Goal: Information Seeking & Learning: Learn about a topic

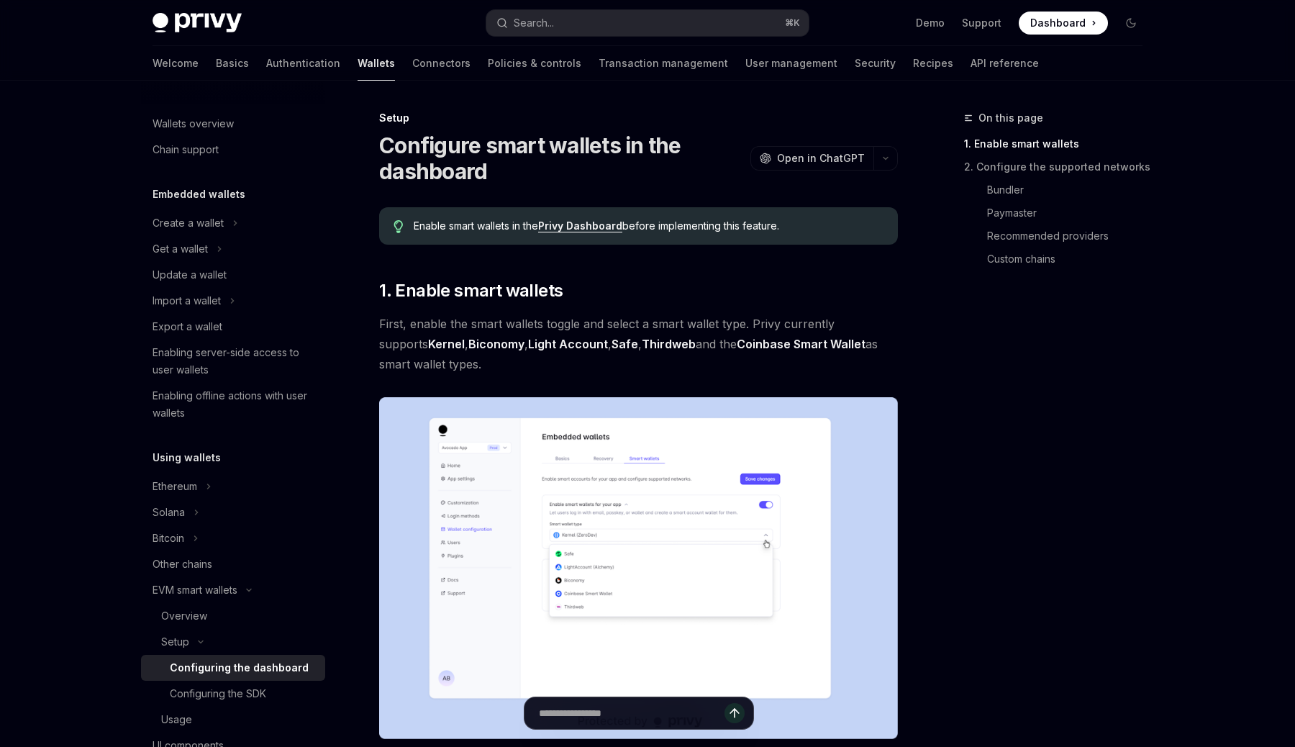
type textarea "*"
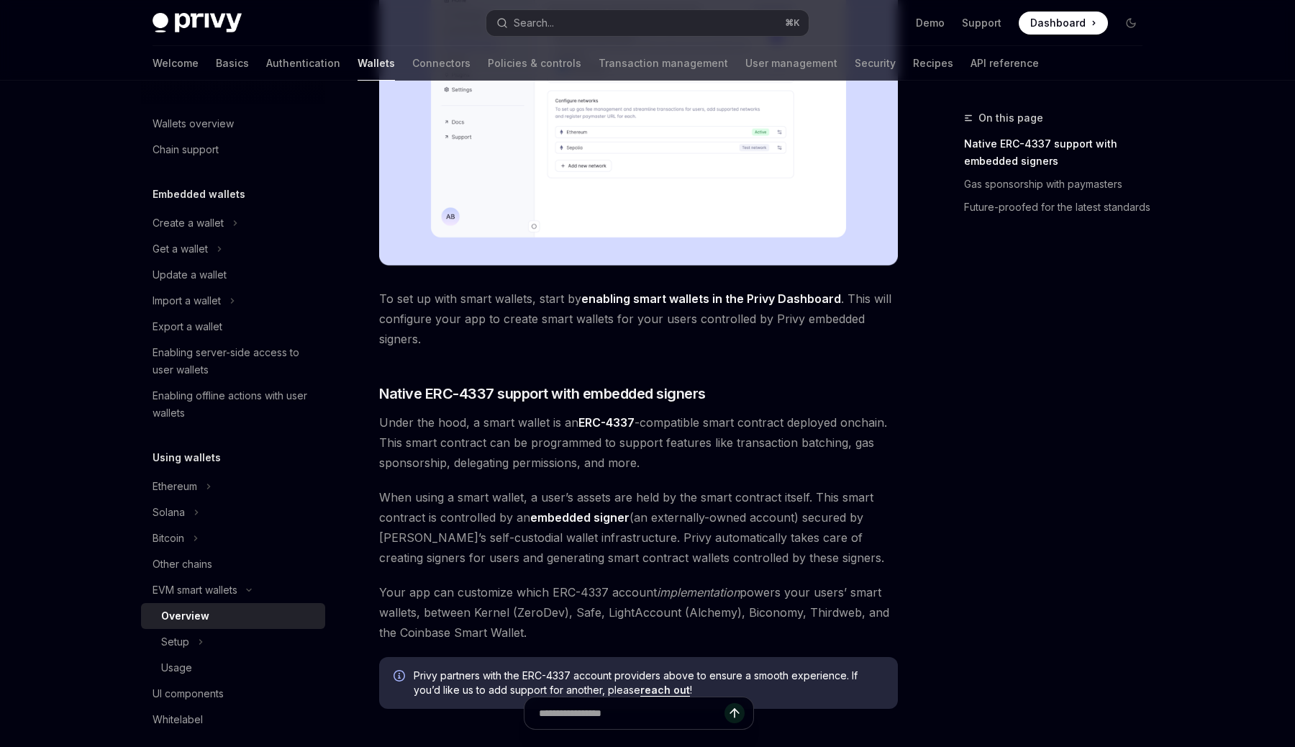
type textarea "*"
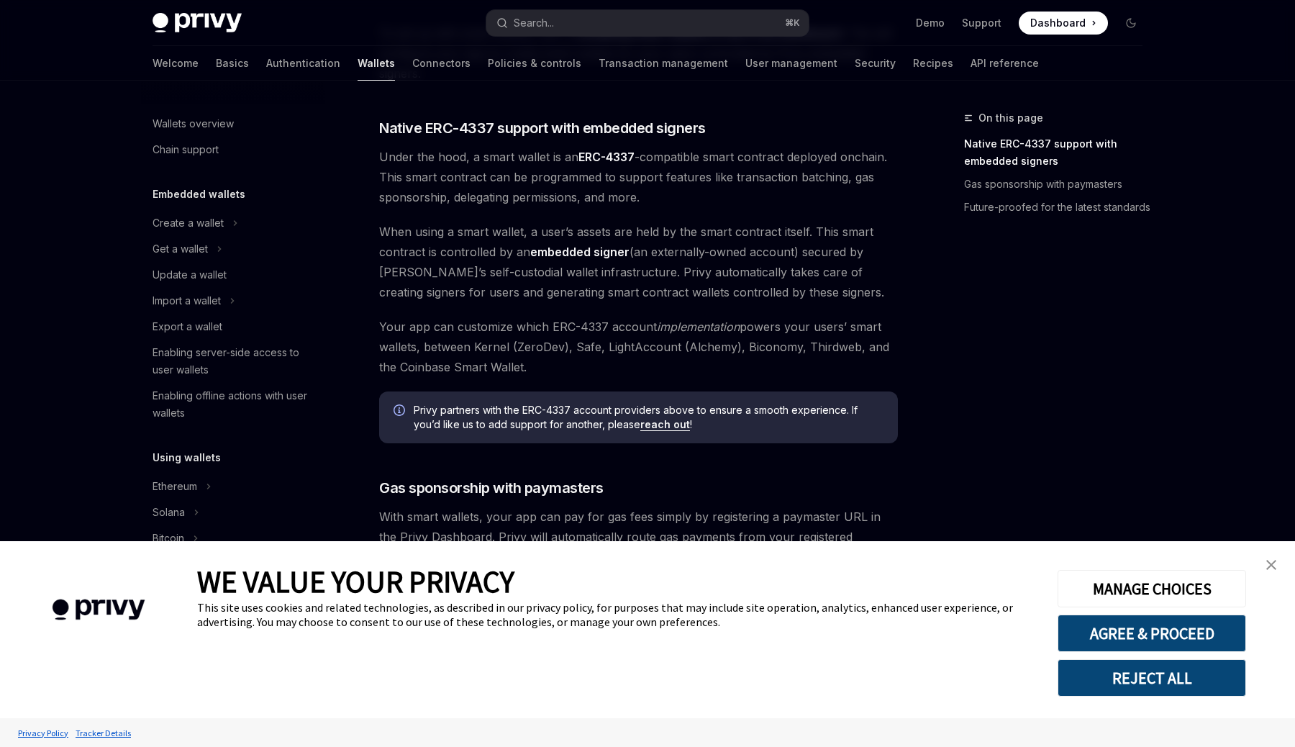
scroll to position [991, 0]
